Goal: Feedback & Contribution: Submit feedback/report problem

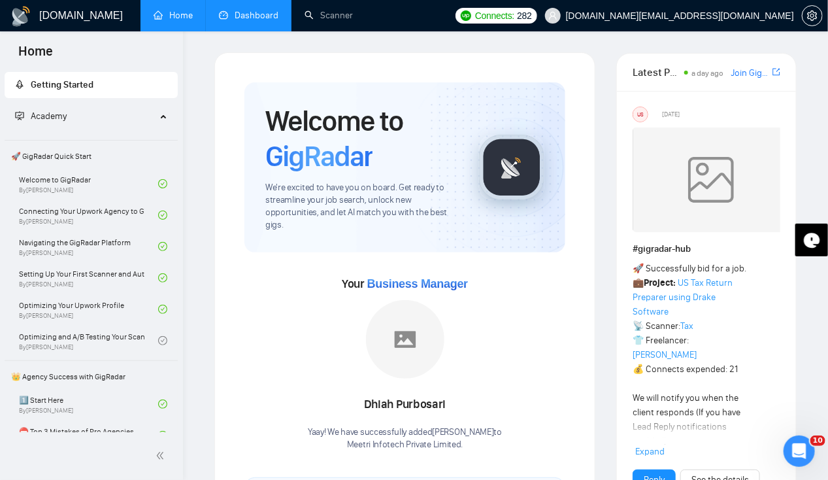
click at [254, 21] on link "Dashboard" at bounding box center [248, 15] width 59 height 11
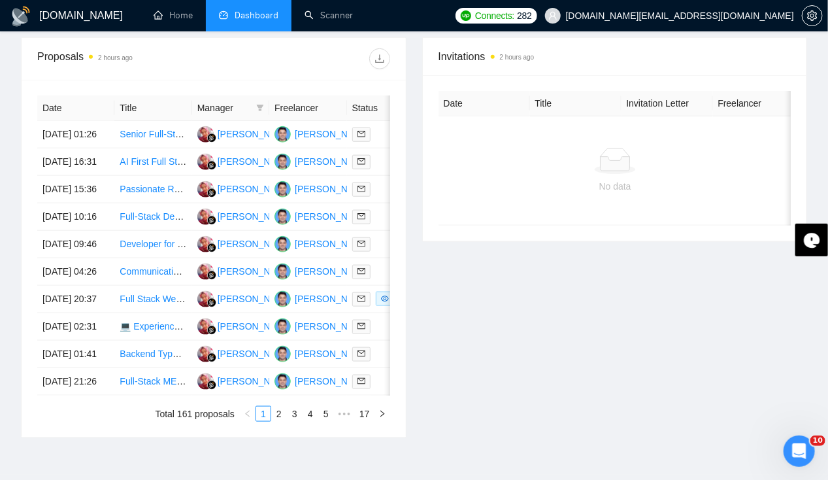
scroll to position [481, 0]
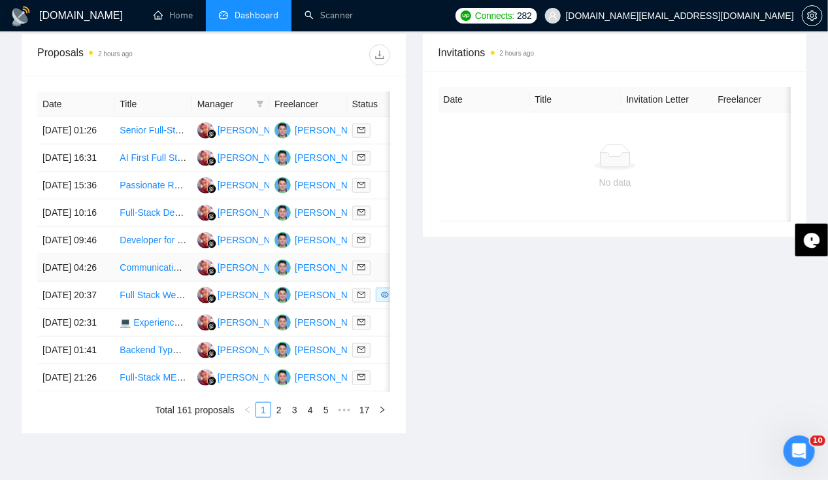
click at [82, 282] on td "[DATE] 04:26" at bounding box center [75, 267] width 77 height 27
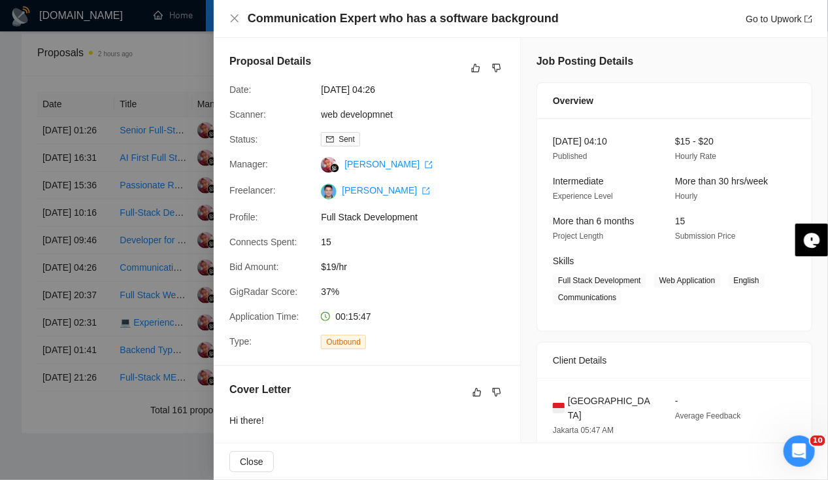
scroll to position [475, 0]
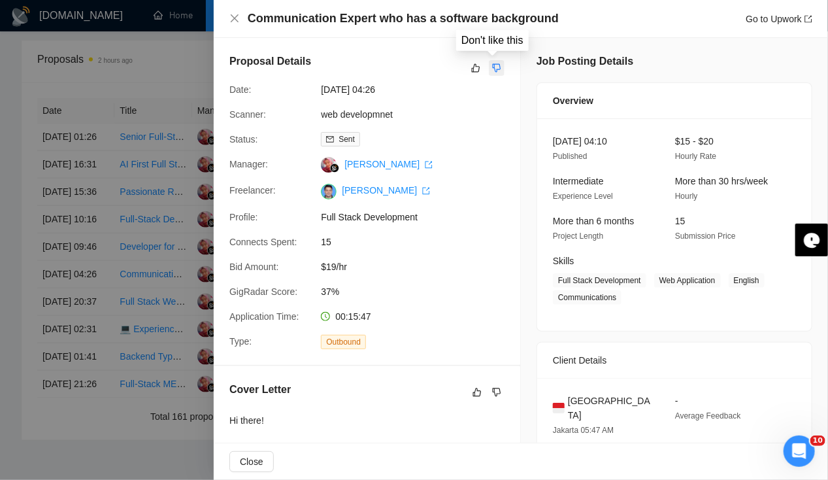
click at [493, 64] on icon "dislike" at bounding box center [497, 68] width 8 height 8
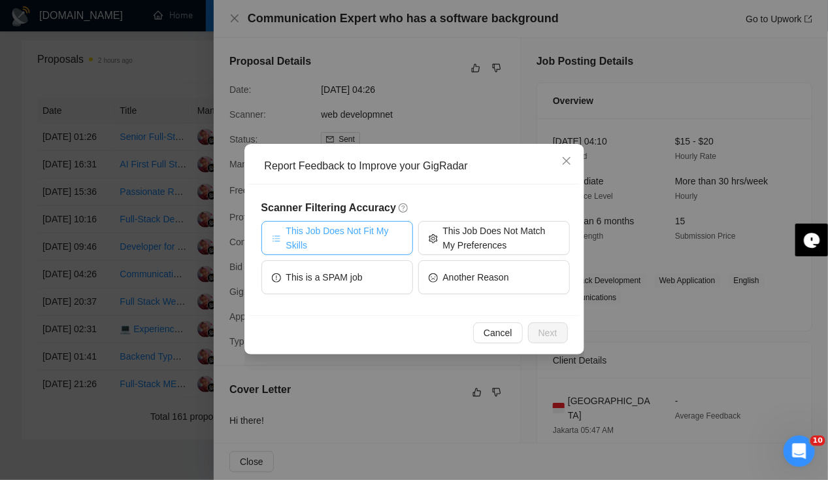
click at [371, 237] on span "This Job Does Not Fit My Skills" at bounding box center [344, 238] width 116 height 29
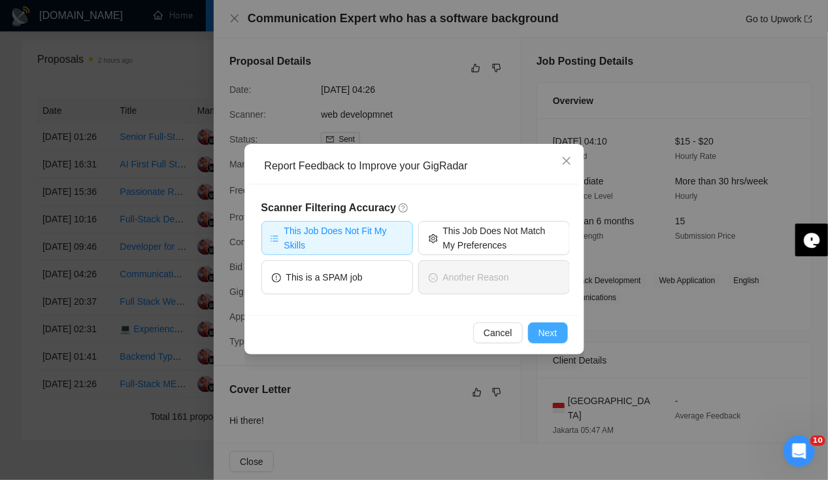
click at [548, 332] on span "Next" at bounding box center [548, 333] width 19 height 14
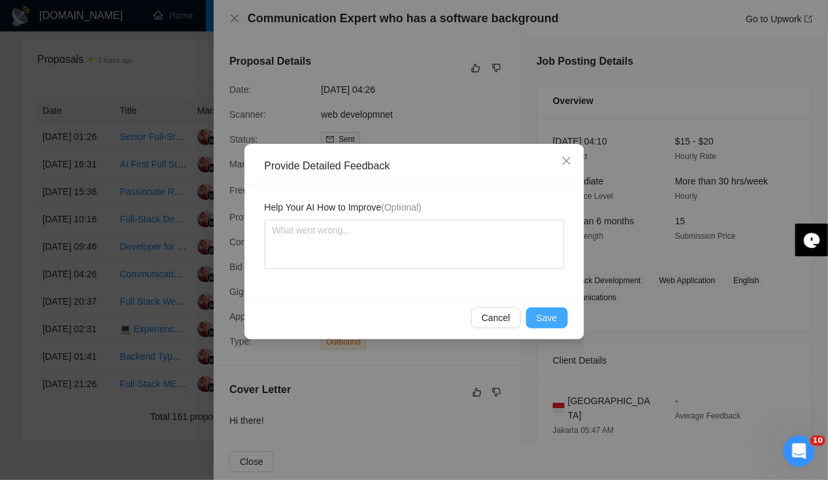
click at [551, 316] on span "Save" at bounding box center [547, 318] width 21 height 14
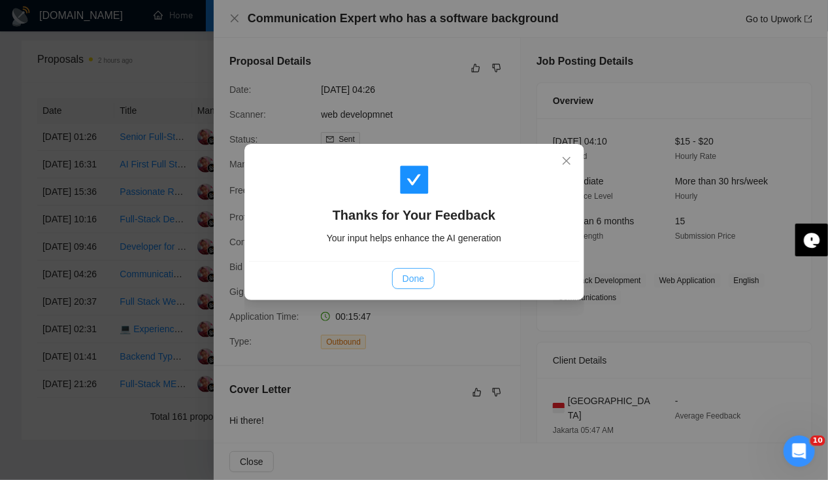
click at [413, 282] on span "Done" at bounding box center [414, 278] width 22 height 14
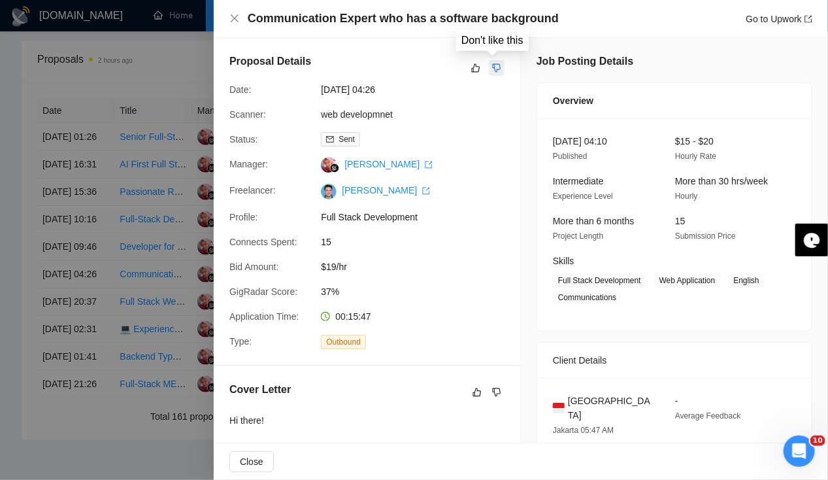
click at [495, 67] on icon "dislike" at bounding box center [496, 68] width 9 height 10
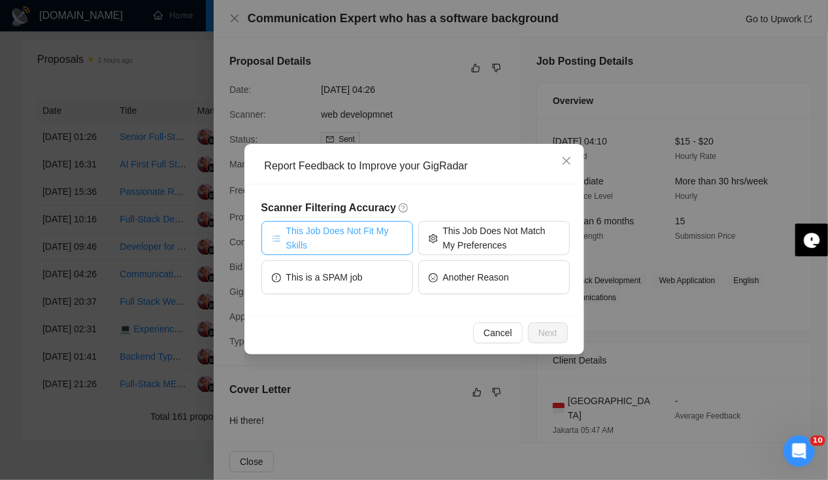
click at [330, 241] on span "This Job Does Not Fit My Skills" at bounding box center [344, 238] width 116 height 29
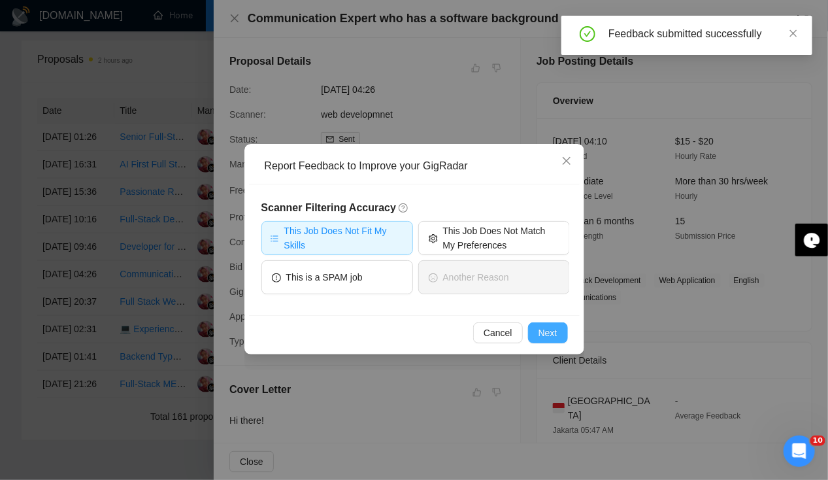
click at [545, 333] on span "Next" at bounding box center [548, 333] width 19 height 14
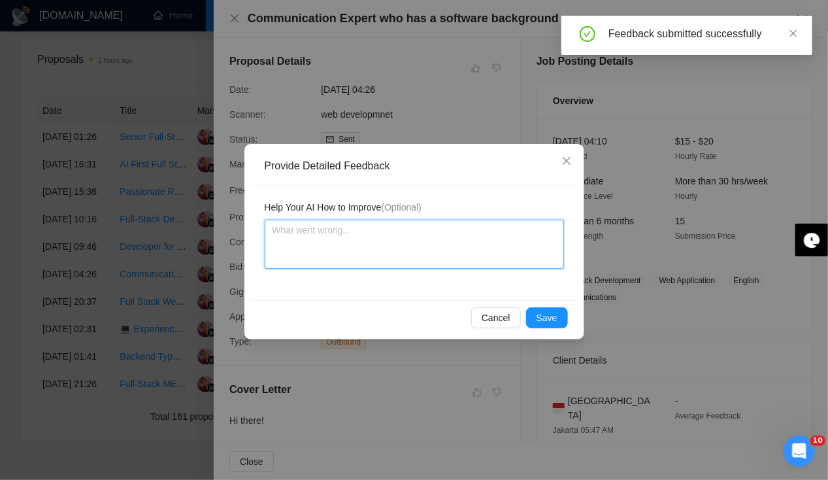
click at [357, 239] on textarea at bounding box center [414, 244] width 299 height 49
type textarea "T"
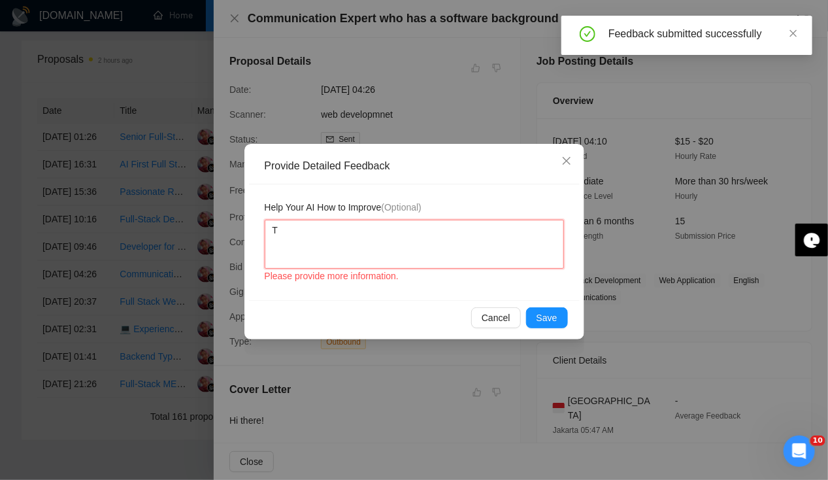
type textarea "Th"
type textarea "Thi"
type textarea "This"
type textarea "This is"
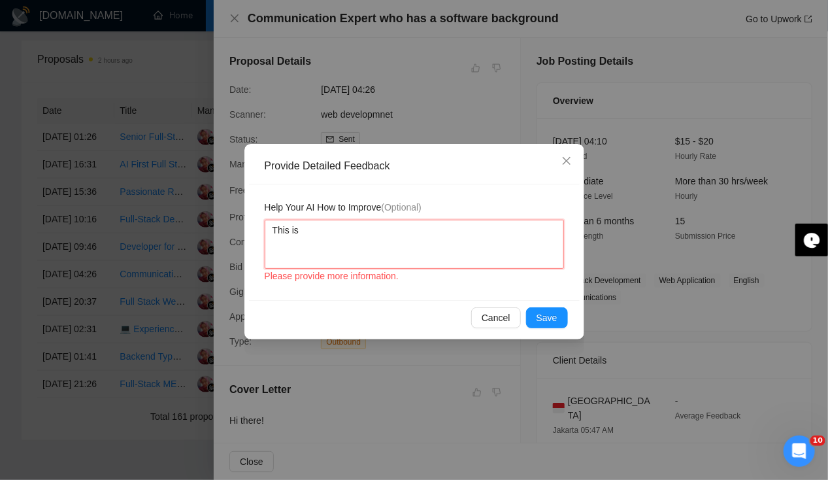
type textarea "This is n"
type textarea "This is no"
type textarea "This is not"
type textarea "This is not a"
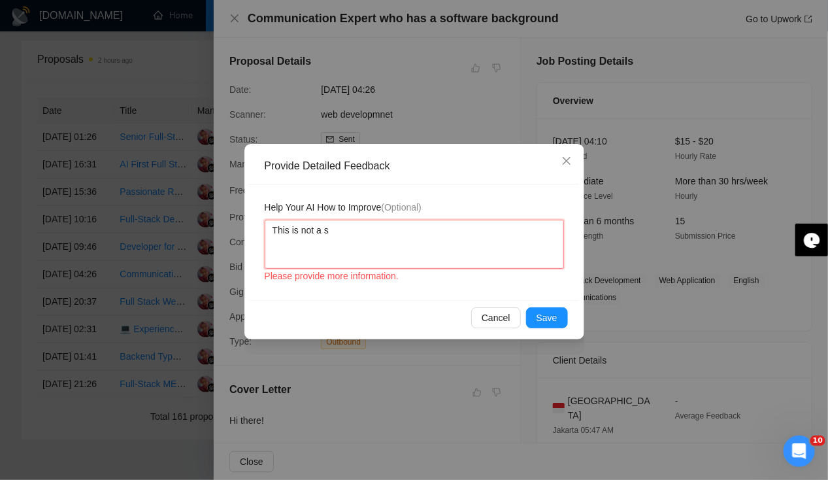
type textarea "This is not a so"
type textarea "This is not a sof"
type textarea "This is not a softw"
type textarea "This is not a softwa"
type textarea "This is not a softwar"
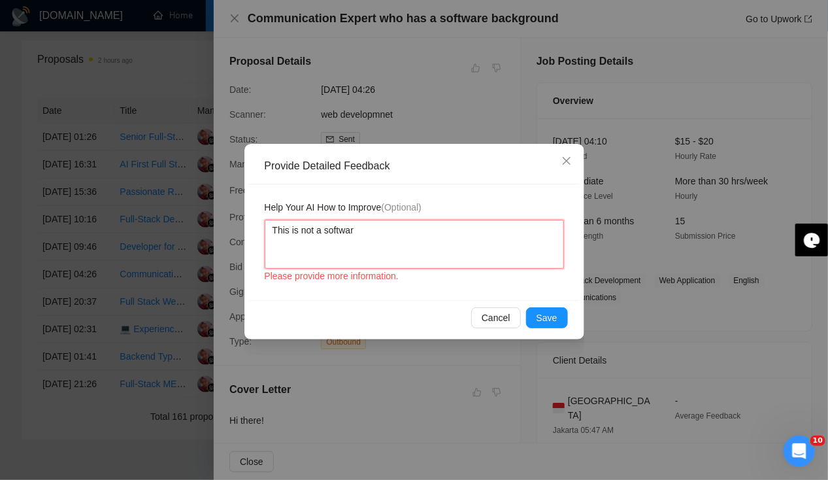
type textarea "This is not a software"
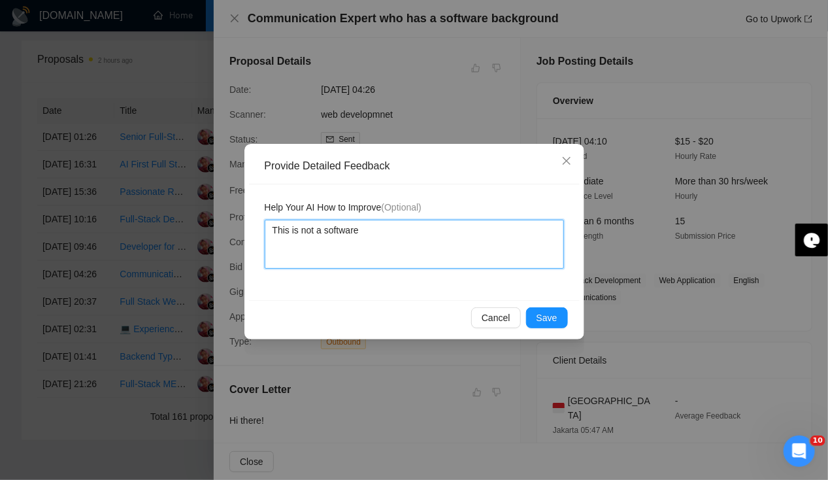
type textarea "This is not a software"
type textarea "This is not a software d"
type textarea "This is not a software de"
type textarea "This is not a software dev"
type textarea "This is not a software deve"
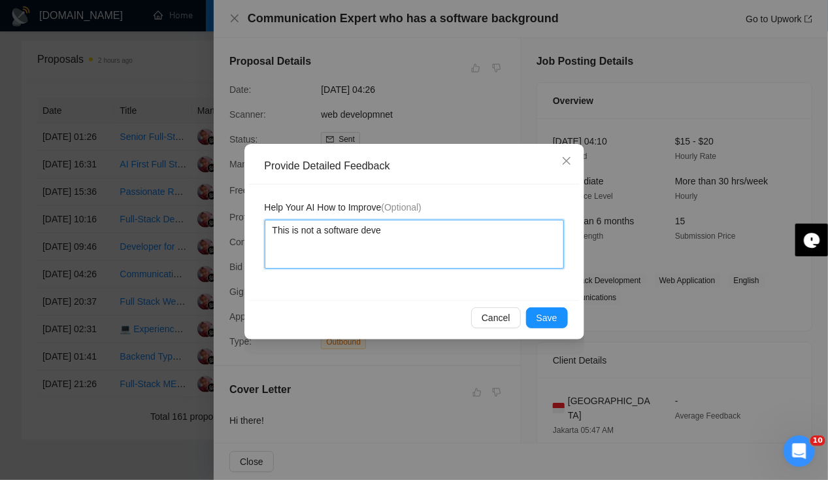
type textarea "This is not a software devel"
type textarea "This is not a software develo"
type textarea "This is not a software develop"
type textarea "This is not a software developm"
type textarea "This is not a software developme"
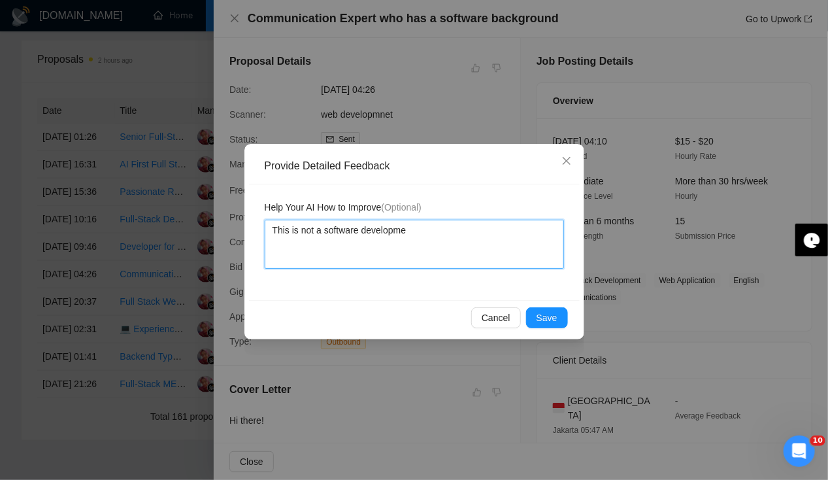
type textarea "This is not a software developmen"
type textarea "This is not a software development"
type textarea "This is not a software development j"
type textarea "This is not a software development jo"
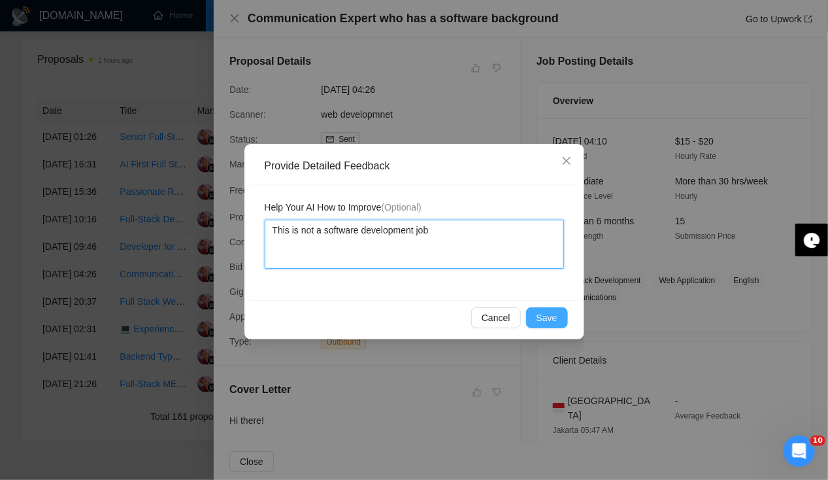
type textarea "This is not a software development job"
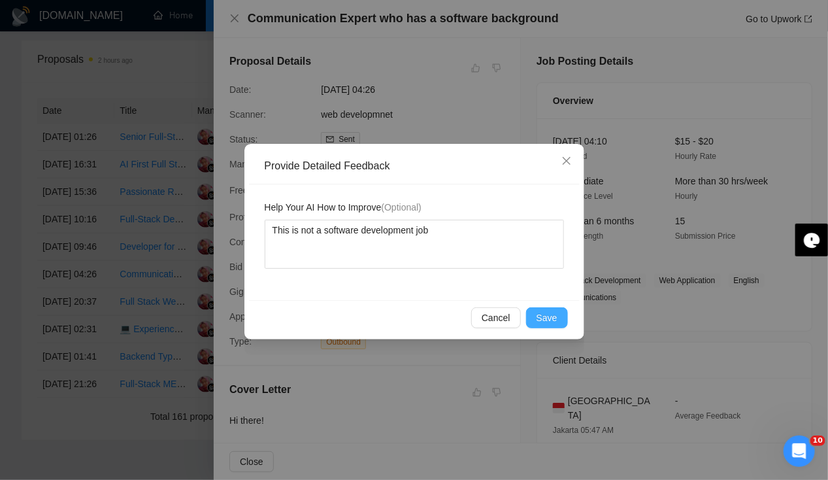
click at [555, 316] on span "Save" at bounding box center [547, 318] width 21 height 14
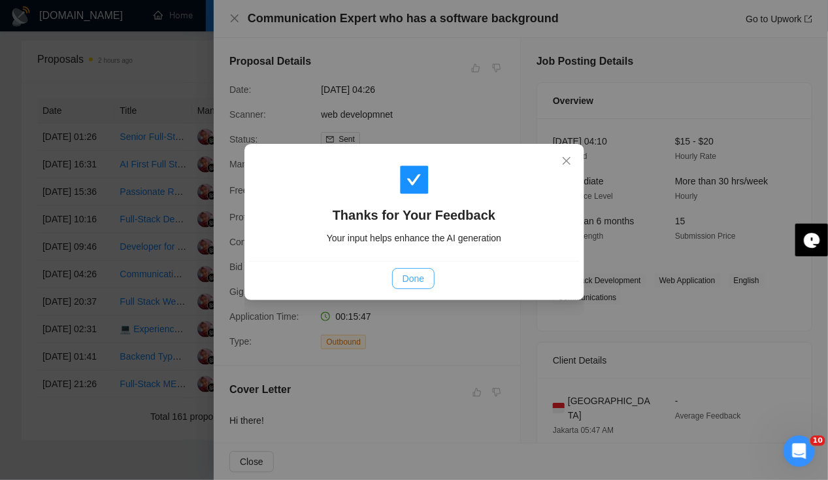
click at [419, 281] on span "Done" at bounding box center [414, 278] width 22 height 14
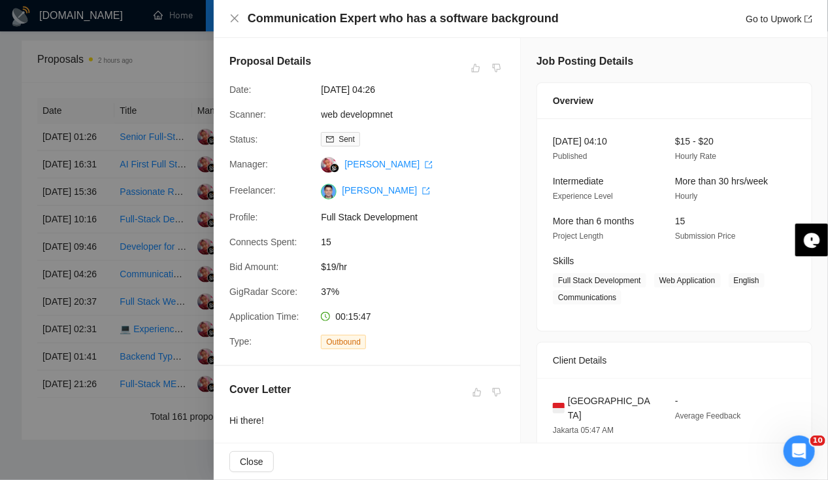
click at [233, 24] on div "Communication Expert who has a software background Go to Upwork" at bounding box center [520, 18] width 583 height 16
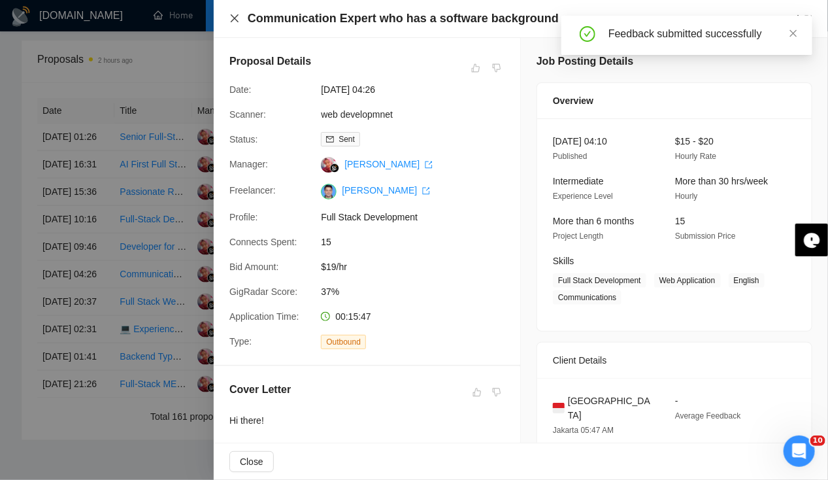
click at [231, 18] on icon "close" at bounding box center [234, 18] width 10 height 10
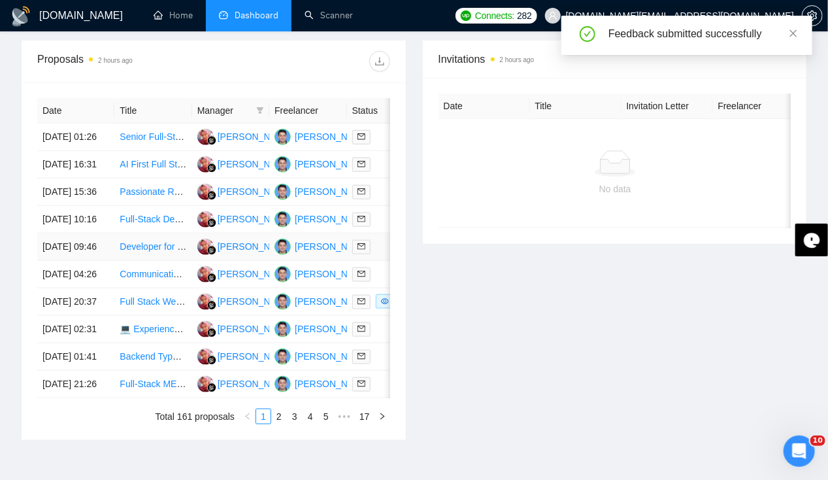
click at [73, 261] on td "[DATE] 09:46" at bounding box center [75, 246] width 77 height 27
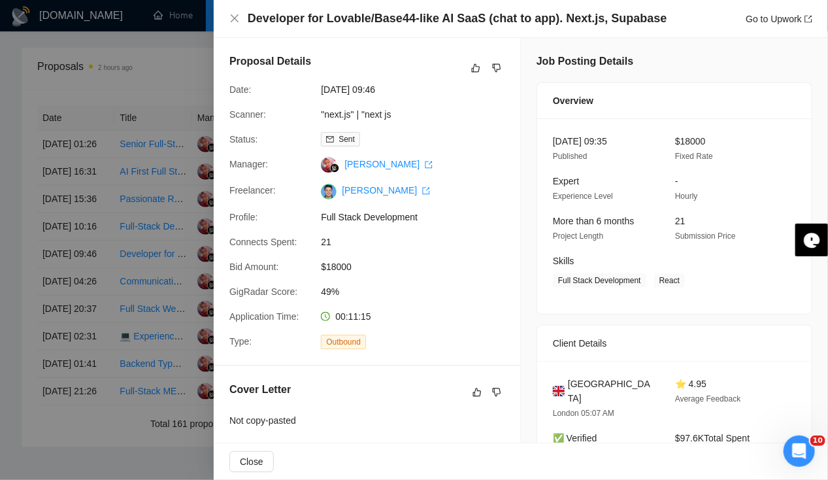
scroll to position [467, 0]
click at [235, 17] on icon "close" at bounding box center [234, 18] width 10 height 10
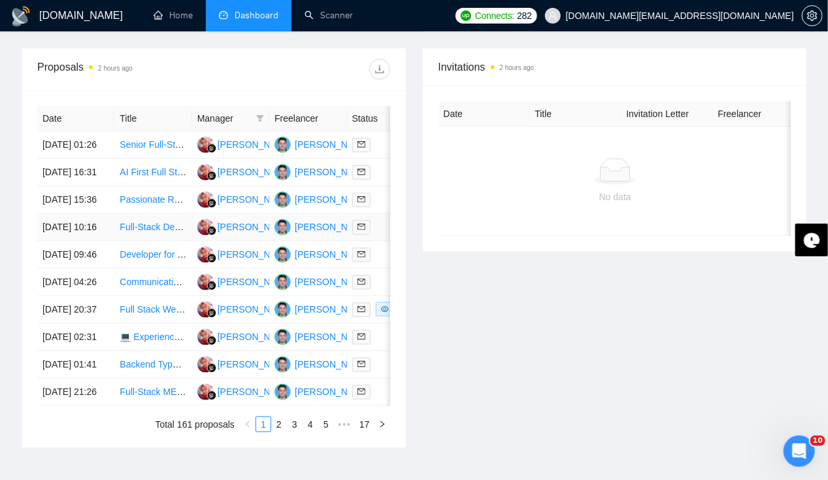
click at [72, 241] on td "[DATE] 10:16" at bounding box center [75, 227] width 77 height 27
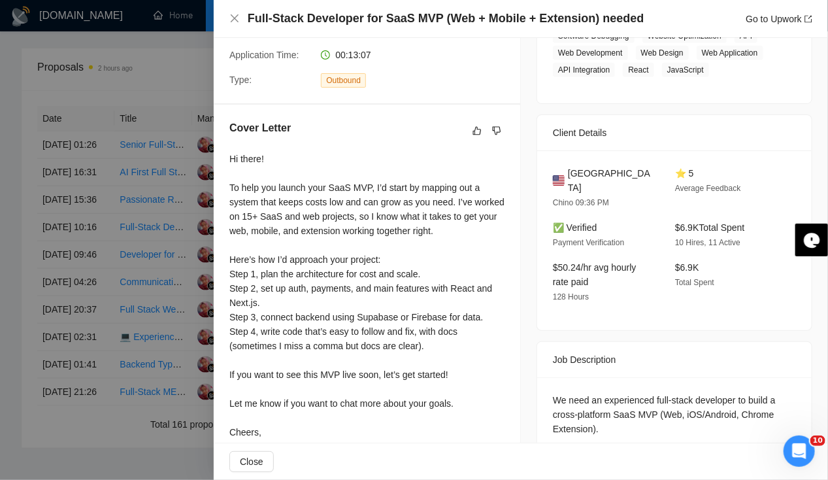
scroll to position [0, 0]
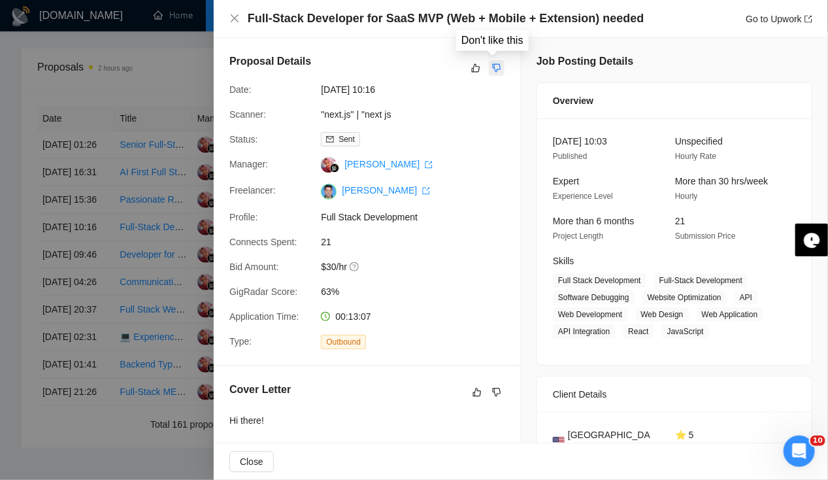
click at [493, 70] on icon "dislike" at bounding box center [497, 68] width 8 height 8
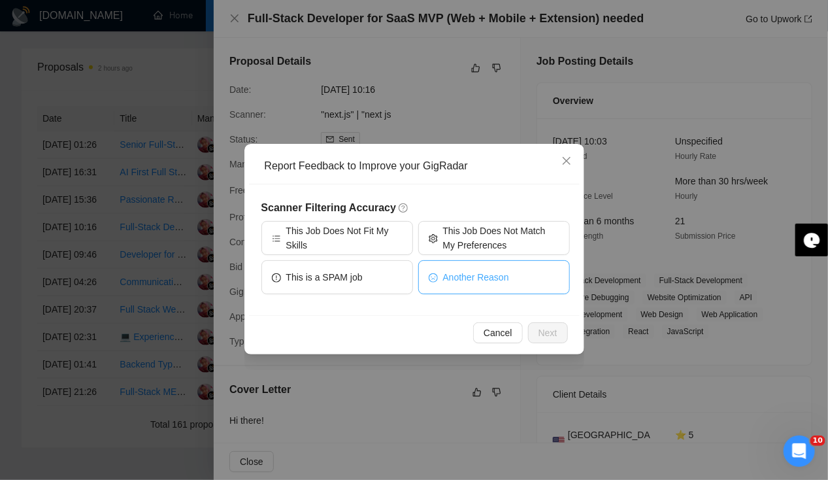
click at [466, 283] on span "Another Reason" at bounding box center [476, 277] width 66 height 14
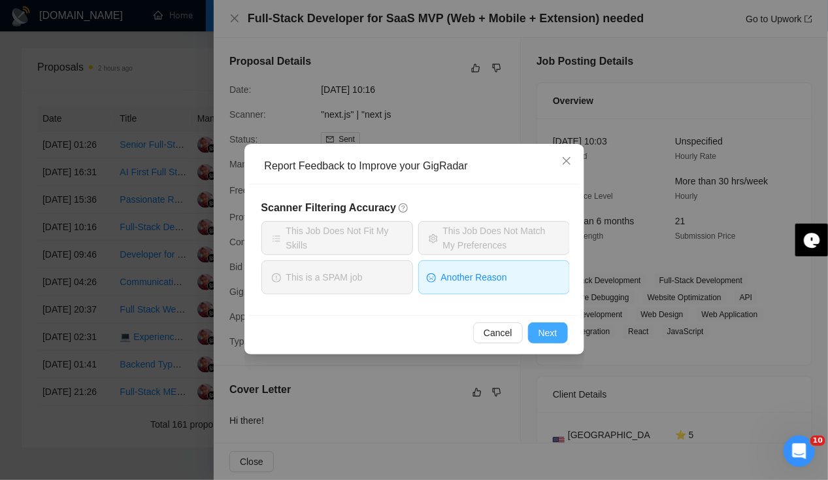
click at [547, 331] on span "Next" at bounding box center [548, 333] width 19 height 14
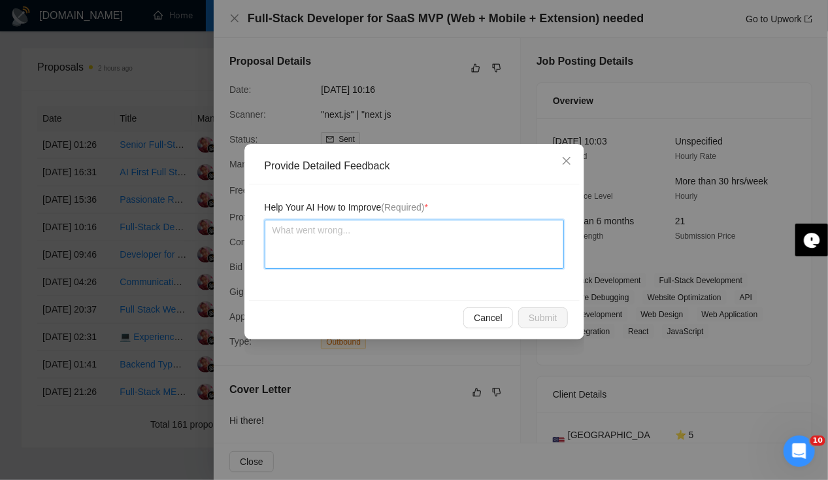
click at [401, 245] on textarea at bounding box center [414, 244] width 299 height 49
type textarea "T"
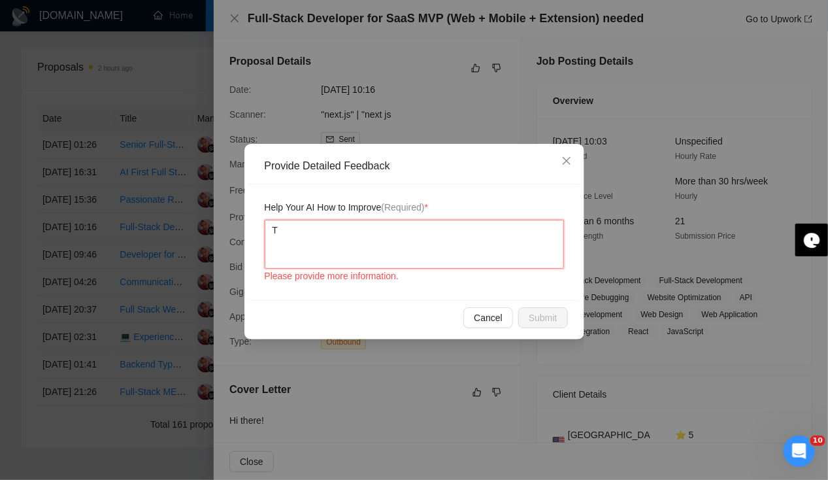
type textarea "Th"
type textarea "The"
type textarea "Ther"
type textarea "There"
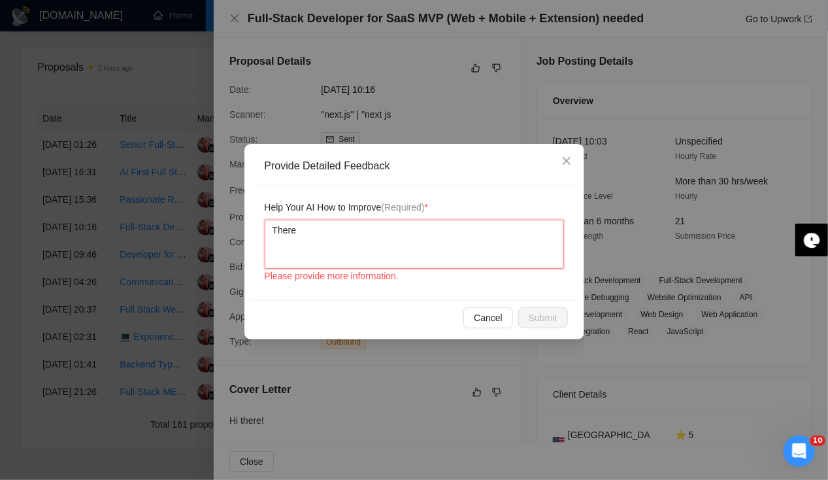
type textarea "There a"
type textarea "There ar"
type textarea "There are"
type textarea "There are so"
type textarea "There are soe"
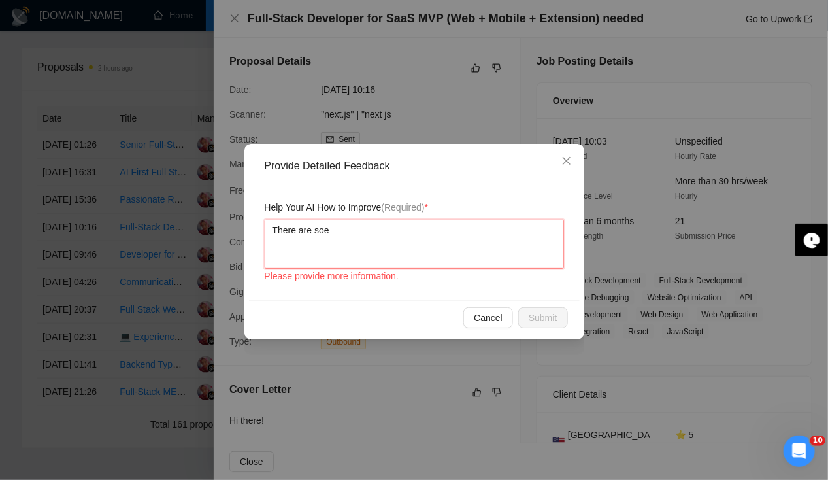
type textarea "There are soem"
type textarea "There are soem q"
type textarea "There are soem"
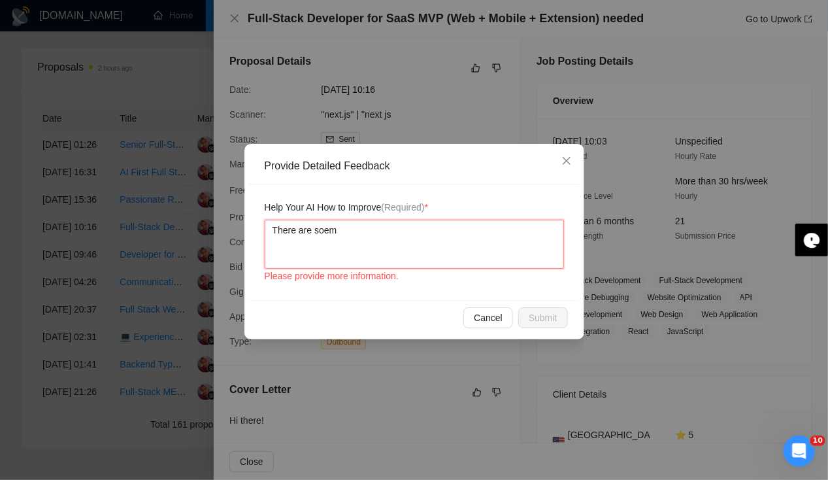
type textarea "There are soe"
type textarea "There are so"
type textarea "There are som"
type textarea "There are some"
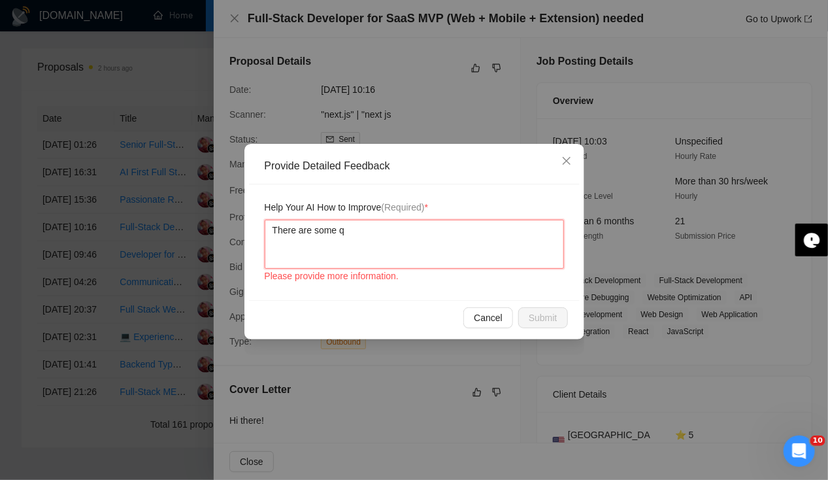
type textarea "There are some qu"
type textarea "There are some que"
type textarea "There are some ques"
type textarea "There are some quest"
type textarea "There are some questi"
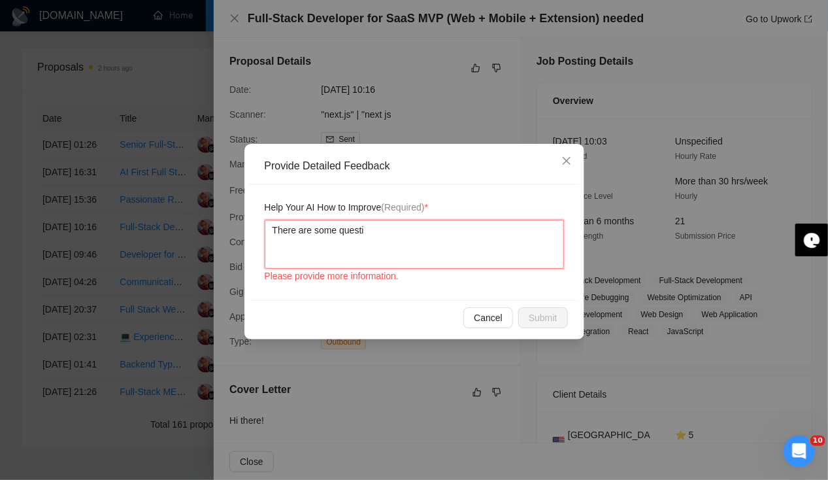
type textarea "There are some questio"
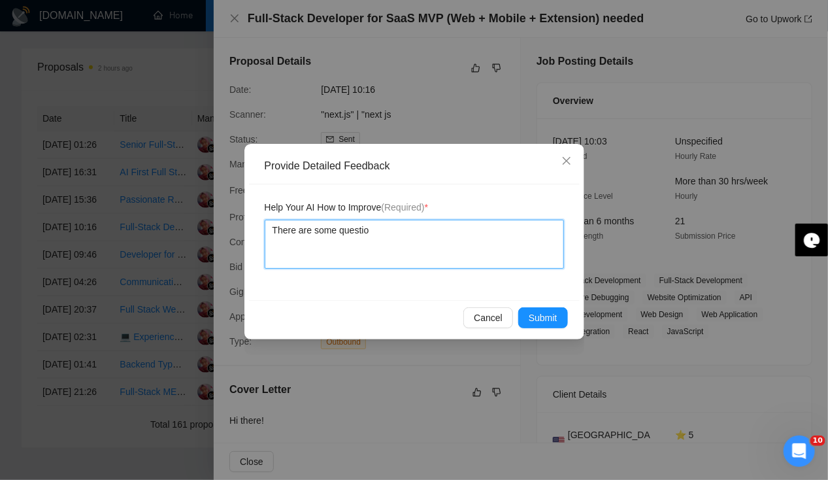
type textarea "There are some question"
type textarea "There are some questions"
type textarea "There are some questions a"
type textarea "There are some questions as"
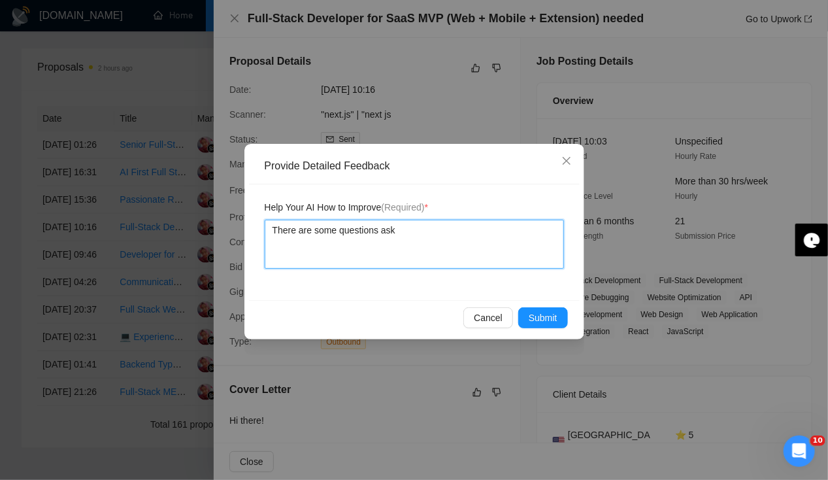
type textarea "There are some questions aske"
type textarea "There are some questions asked"
type textarea "There are some questions asked i"
type textarea "There are some questions asked in"
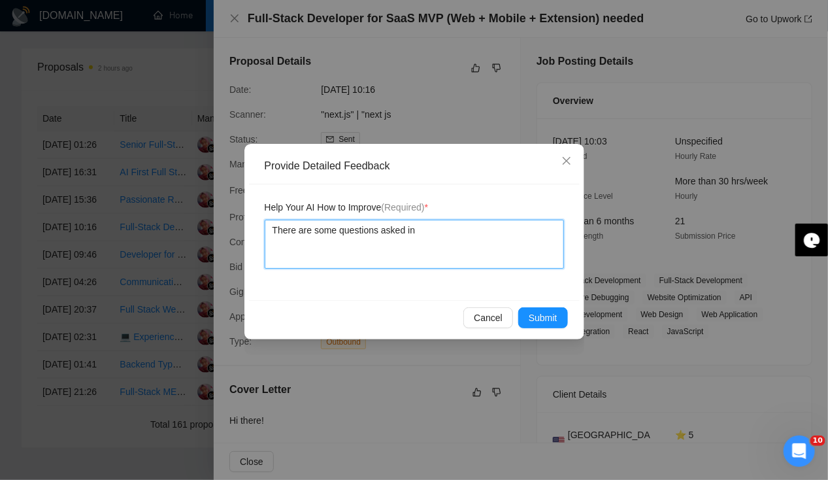
type textarea "There are some questions asked in"
type textarea "There are some questions asked in p"
type textarea "There are some questions asked in pr"
type textarea "There are some questions asked in pro"
type textarea "There are some questions asked in proj"
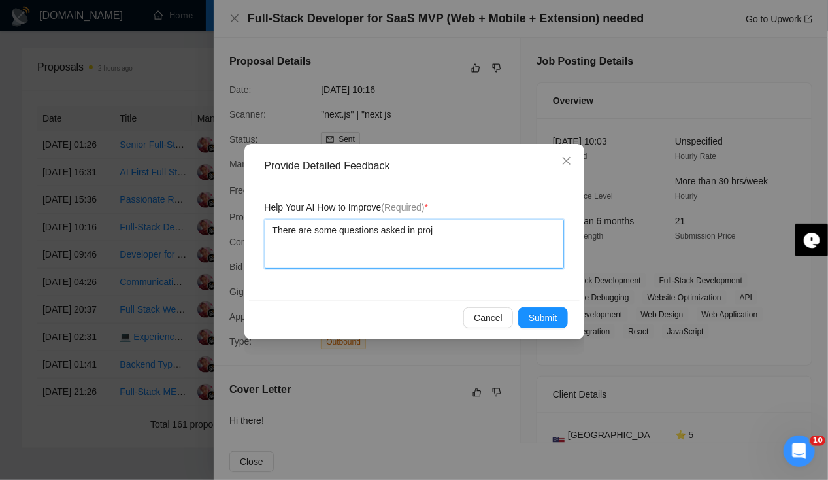
type textarea "There are some questions asked in proje"
type textarea "There are some questions asked in projec"
type textarea "There are some questions asked in project"
type textarea "There are some questions asked in project d"
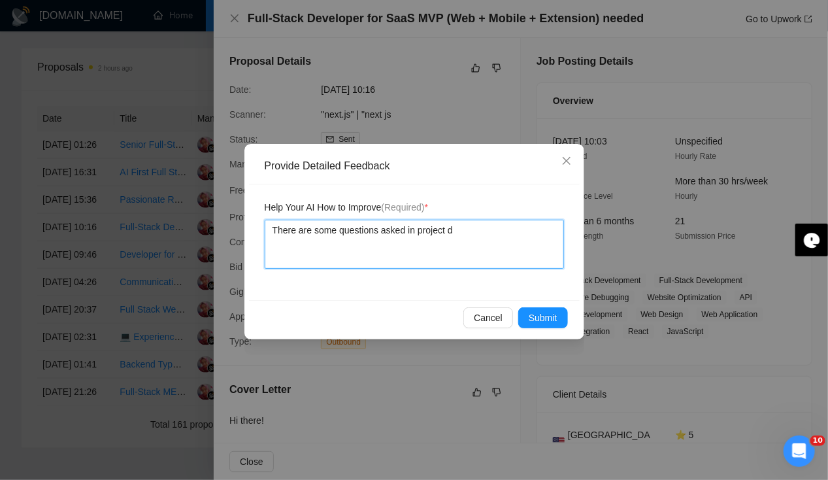
type textarea "There are some questions asked in project de"
type textarea "There are some questions asked in project des"
type textarea "There are some questions asked in project desc"
type textarea "There are some questions asked in project descr"
type textarea "There are some questions asked in project descri"
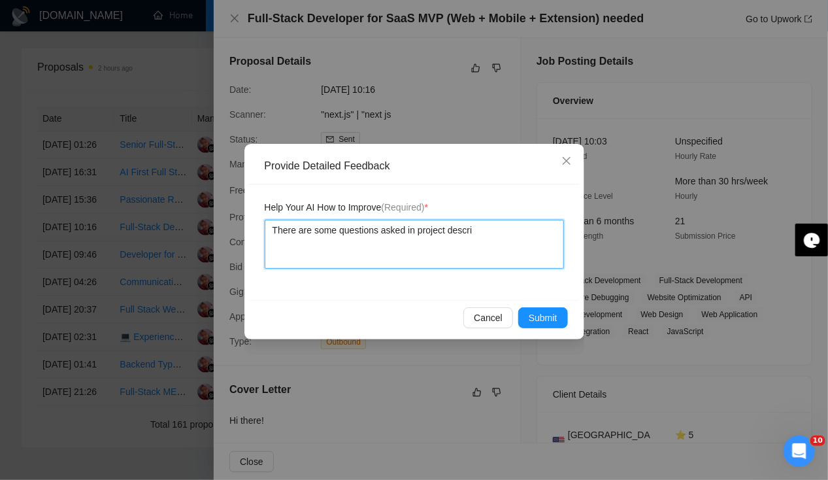
type textarea "There are some questions asked in project descrip"
type textarea "There are some questions asked in project descript"
type textarea "There are some questions asked in project descripti"
type textarea "There are some questions asked in project descriptio"
type textarea "There are some questions asked in project description"
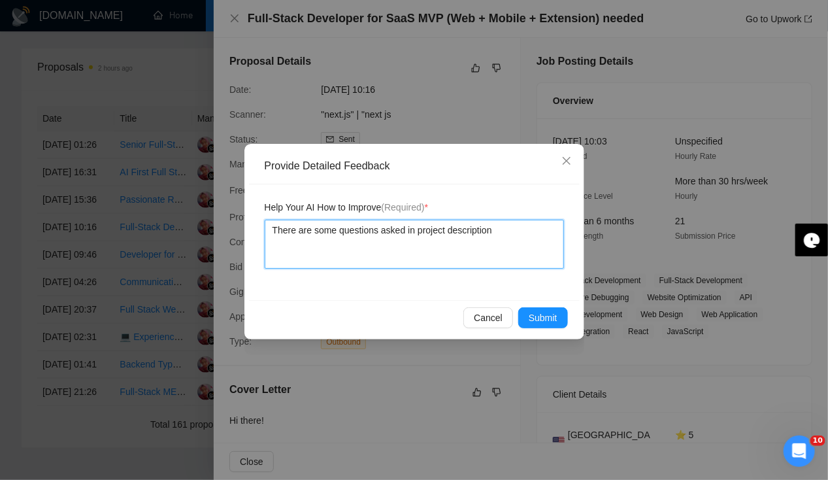
type textarea "There are some questions asked in project description"
type textarea "There are some questions asked in project description wh"
type textarea "There are some questions asked in project description whi"
type textarea "There are some questions asked in project description whic"
type textarea "There are some questions asked in project description which"
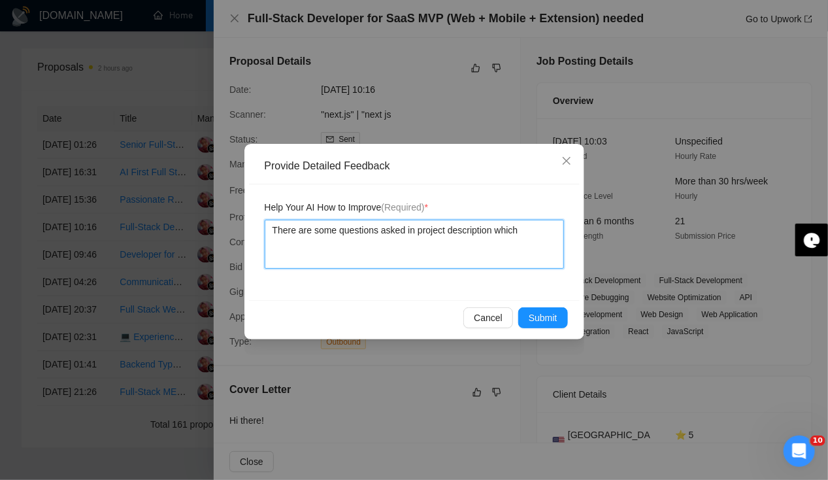
type textarea "There are some questions asked in project description which"
type textarea "There are some questions asked in project description which a"
type textarea "There are some questions asked in project description which ar"
type textarea "There are some questions asked in project description which are"
type textarea "There are some questions asked in project description which [PERSON_NAME]"
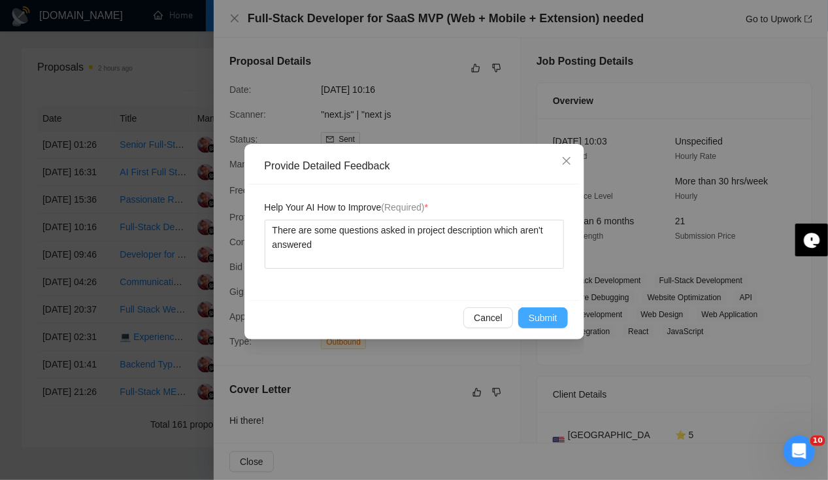
click at [552, 316] on span "Submit" at bounding box center [543, 318] width 29 height 14
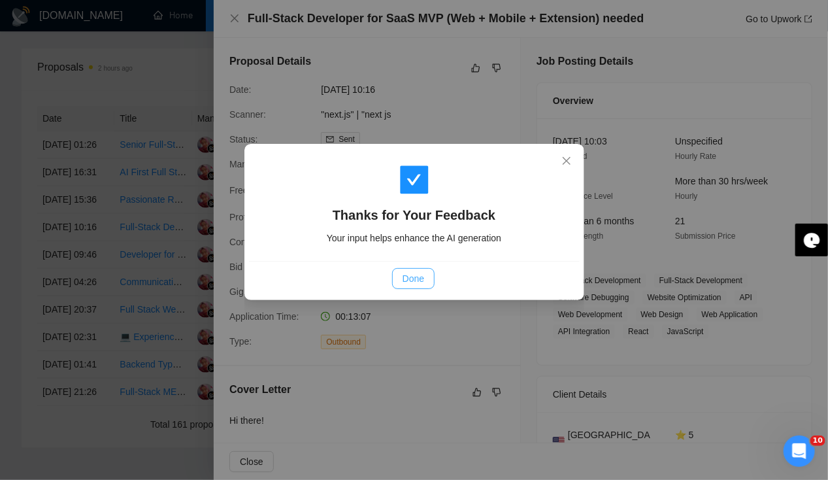
click at [416, 275] on span "Done" at bounding box center [414, 278] width 22 height 14
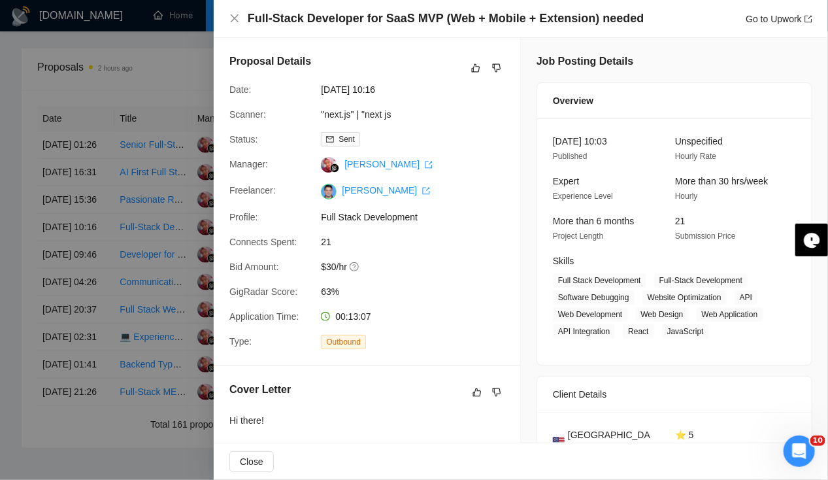
click at [228, 16] on div "Full-Stack Developer for SaaS MVP (Web + Mobile + Extension) needed Go to Upwork" at bounding box center [521, 19] width 615 height 38
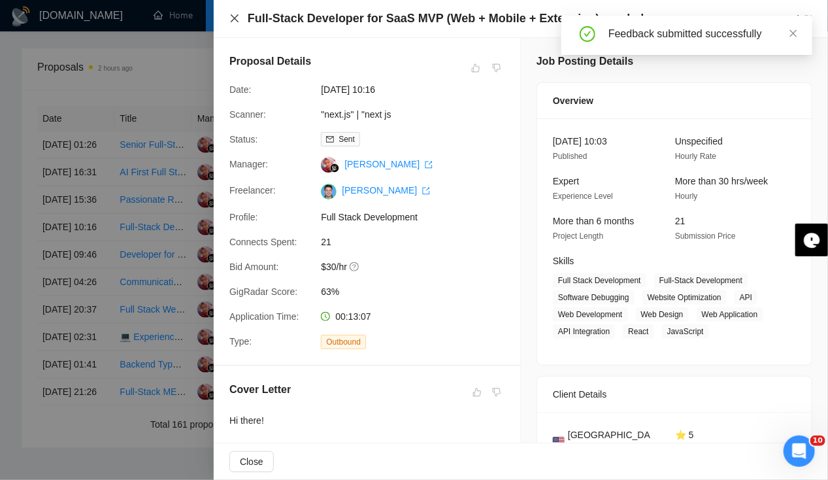
click at [233, 20] on icon "close" at bounding box center [235, 18] width 8 height 8
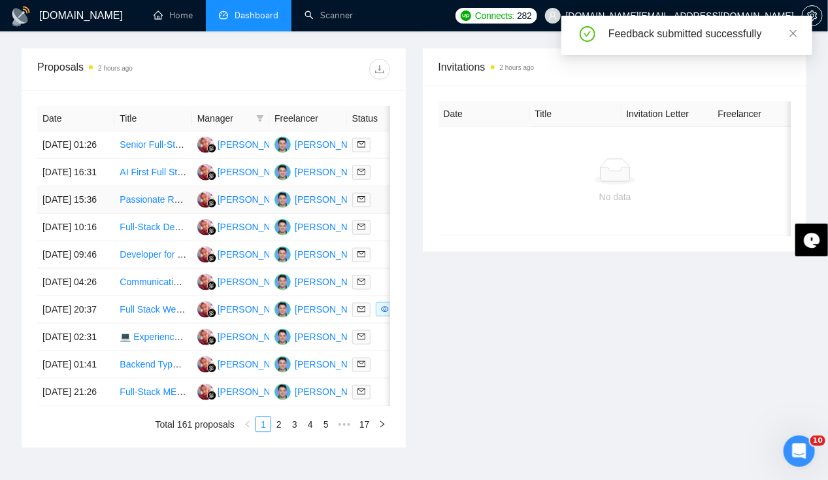
click at [72, 211] on td "[DATE] 15:36" at bounding box center [75, 199] width 77 height 27
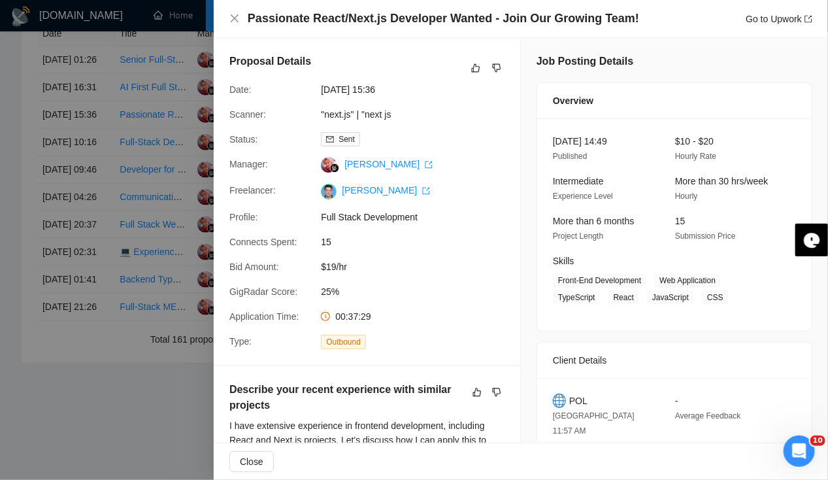
click at [227, 26] on div "Passionate React/Next.js Developer Wanted - Join Our Growing Team! Go to Upwork" at bounding box center [521, 19] width 615 height 38
click at [236, 20] on icon "close" at bounding box center [235, 18] width 8 height 8
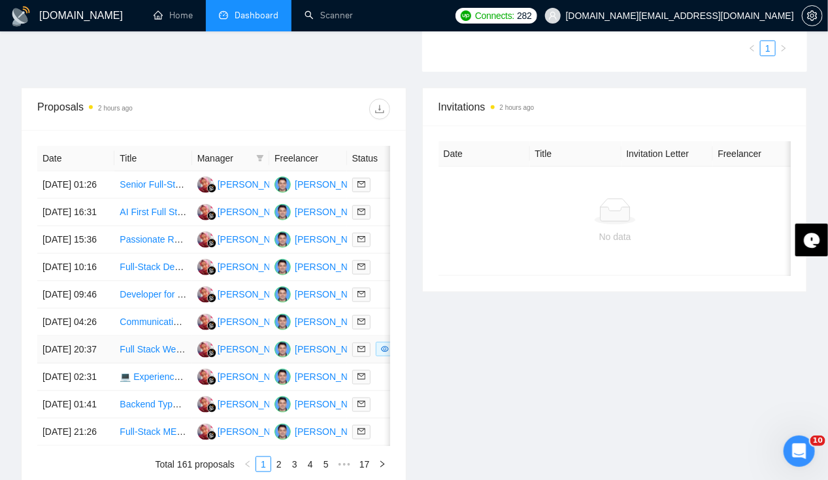
scroll to position [426, 0]
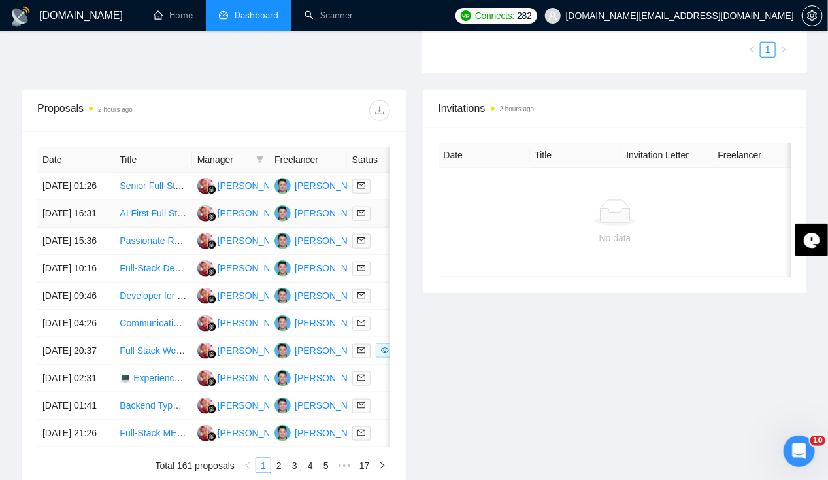
click at [71, 216] on td "[DATE] 16:31" at bounding box center [75, 213] width 77 height 27
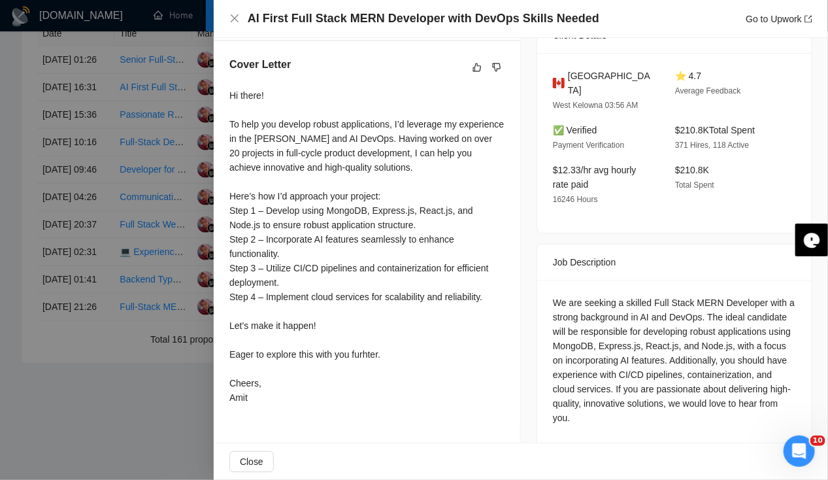
scroll to position [634, 0]
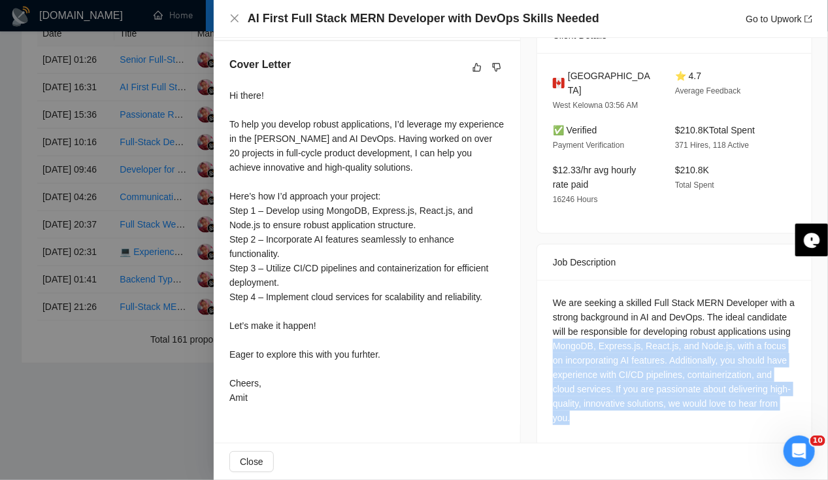
drag, startPoint x: 571, startPoint y: 331, endPoint x: 671, endPoint y: 394, distance: 117.5
click at [671, 394] on div "We are seeking a skilled Full Stack MERN Developer with a strong background in …" at bounding box center [674, 360] width 243 height 129
drag, startPoint x: 671, startPoint y: 394, endPoint x: 671, endPoint y: 405, distance: 10.5
click at [671, 405] on div "We are seeking a skilled Full Stack MERN Developer with a strong background in …" at bounding box center [674, 360] width 243 height 129
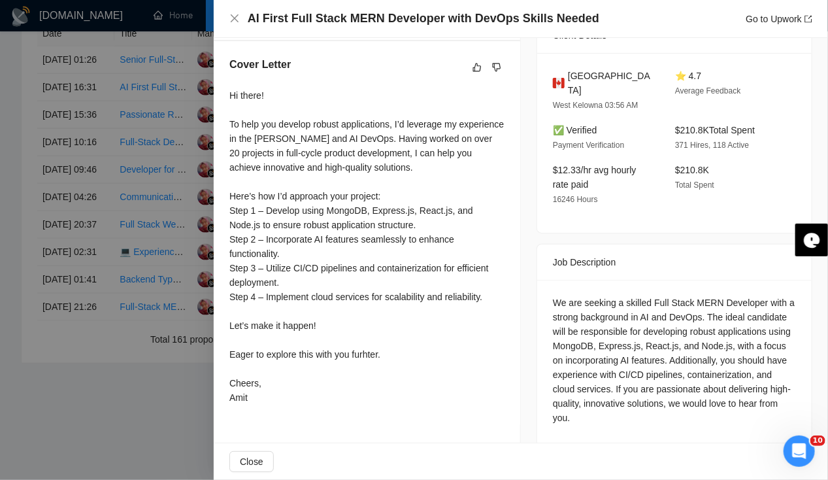
drag, startPoint x: 671, startPoint y: 405, endPoint x: 595, endPoint y: 450, distance: 88.6
click at [595, 450] on div "Close" at bounding box center [521, 461] width 615 height 37
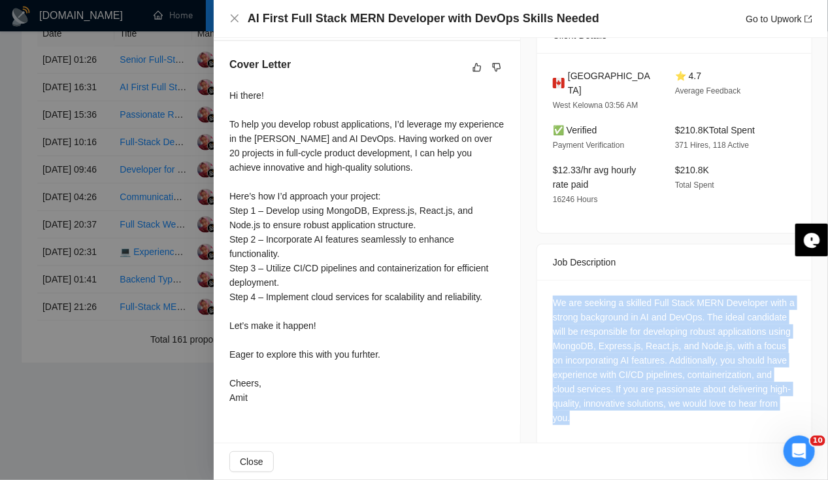
drag, startPoint x: 684, startPoint y: 397, endPoint x: 539, endPoint y: 271, distance: 191.9
click at [539, 280] on div "We are seeking a skilled Full Stack MERN Developer with a strong background in …" at bounding box center [674, 363] width 275 height 166
click at [526, 405] on div "Job Posting Details Overview [DATE] 16:20 Published $5 - $50 Hourly Rate Interm…" at bounding box center [674, 87] width 307 height 749
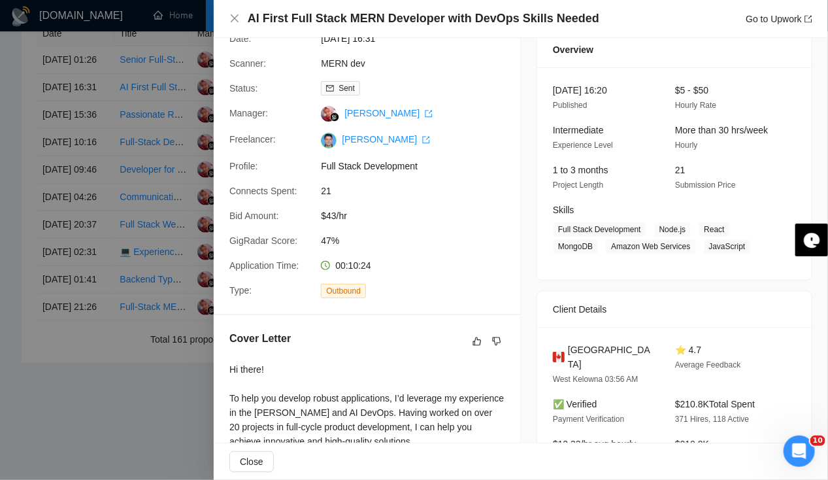
scroll to position [0, 0]
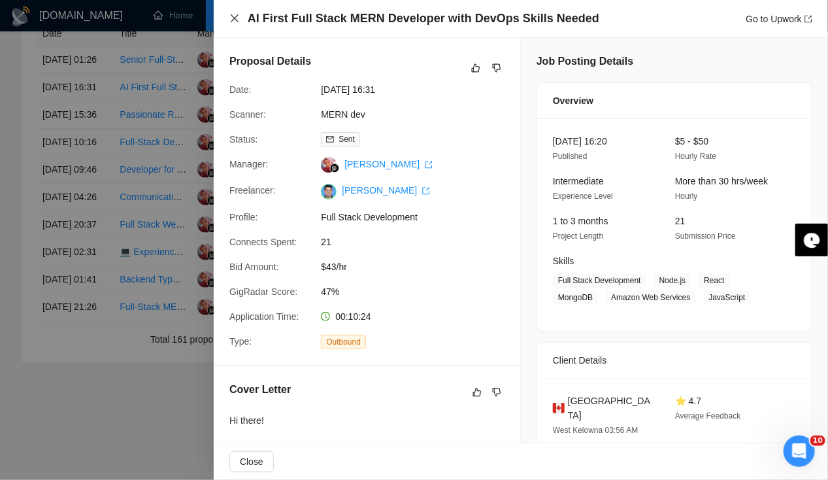
click at [237, 20] on icon "close" at bounding box center [234, 18] width 10 height 10
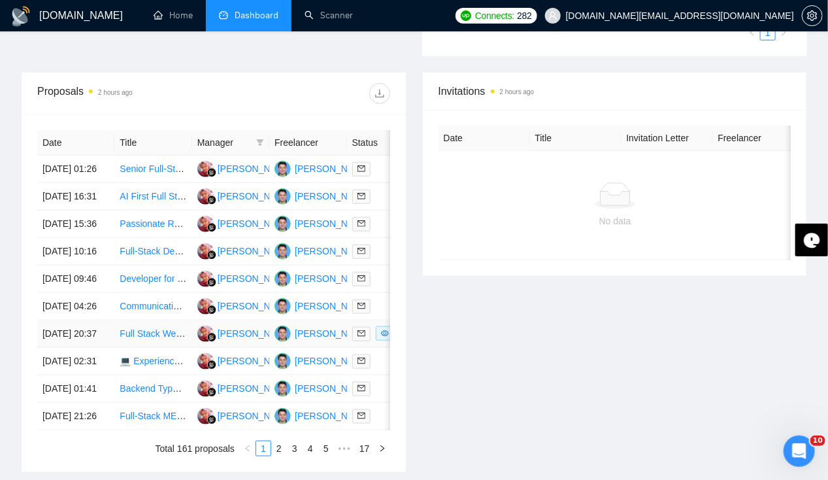
scroll to position [437, 0]
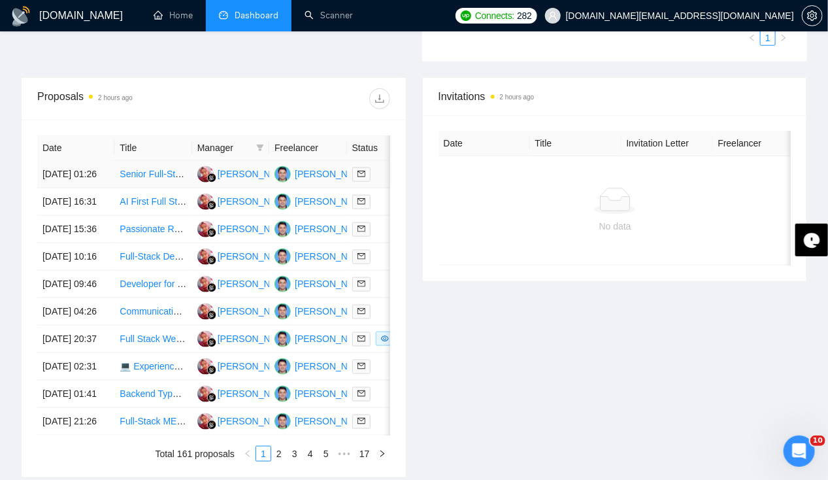
click at [84, 163] on td "[DATE] 01:26" at bounding box center [75, 174] width 77 height 27
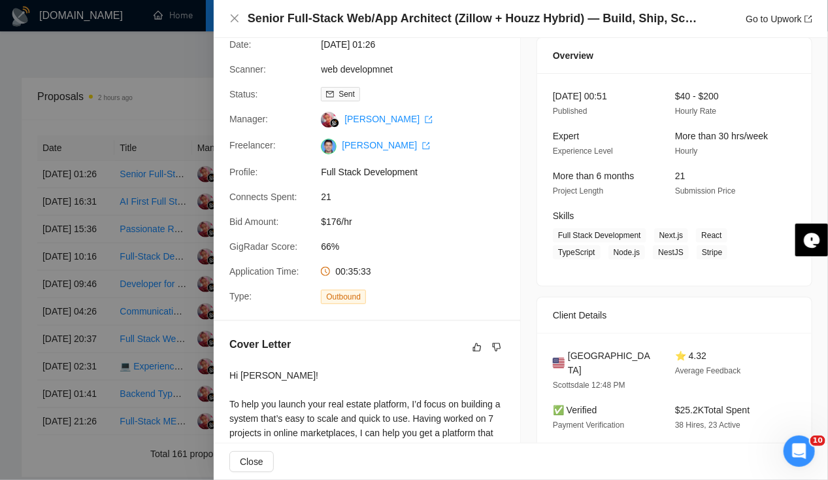
scroll to position [0, 0]
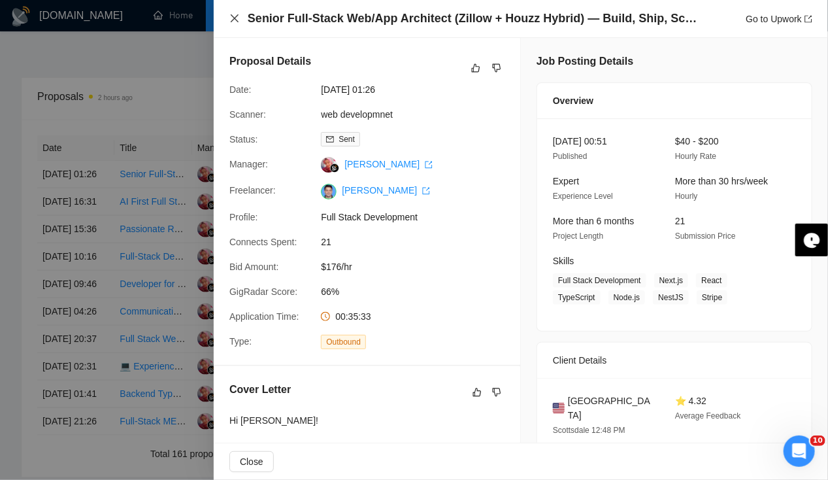
click at [233, 13] on icon "close" at bounding box center [234, 18] width 10 height 10
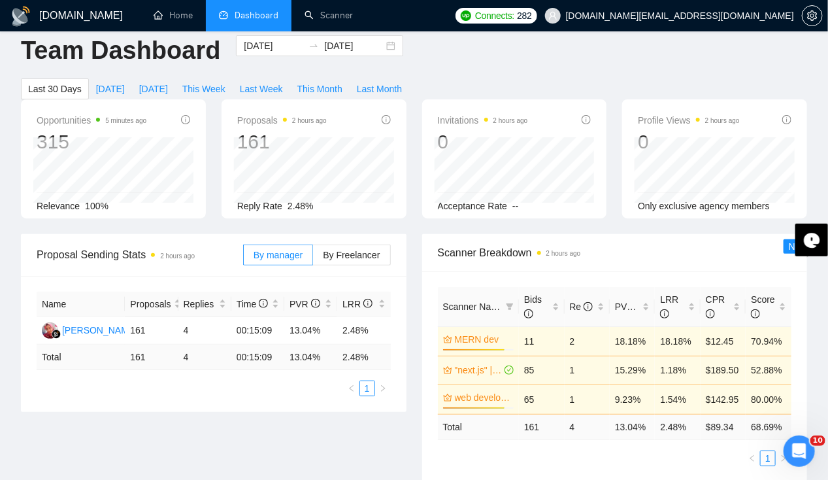
scroll to position [16, 0]
click at [0, 384] on html "[DOMAIN_NAME] Home Dashboard Scanner Connects: 282 [DOMAIN_NAME][EMAIL_ADDRESS]…" at bounding box center [414, 224] width 828 height 480
